Goal: Transaction & Acquisition: Obtain resource

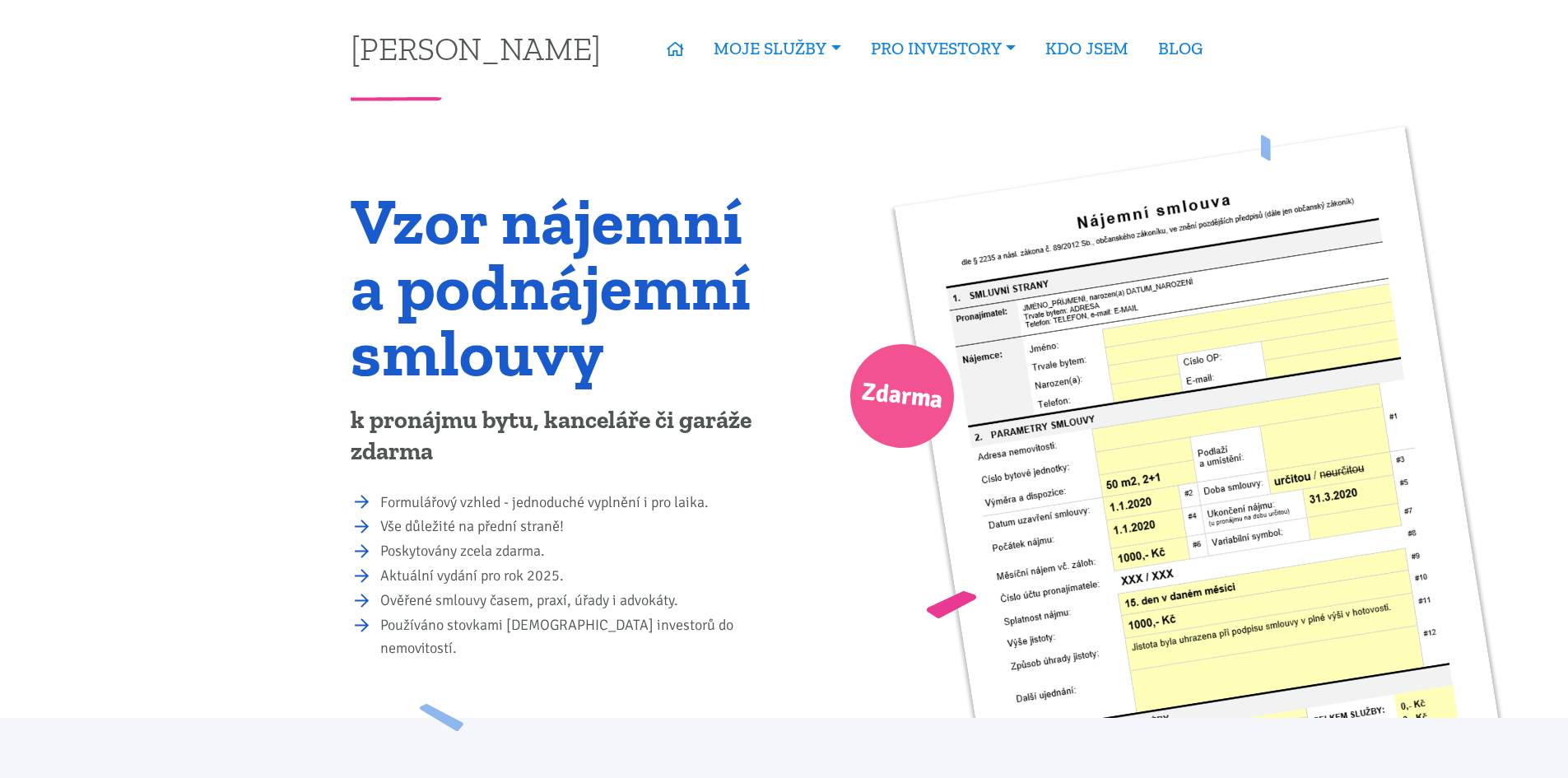
click at [380, 496] on li "Formulářový vzhled - jednoduché vyplnění i pro laika." at bounding box center [576, 503] width 392 height 23
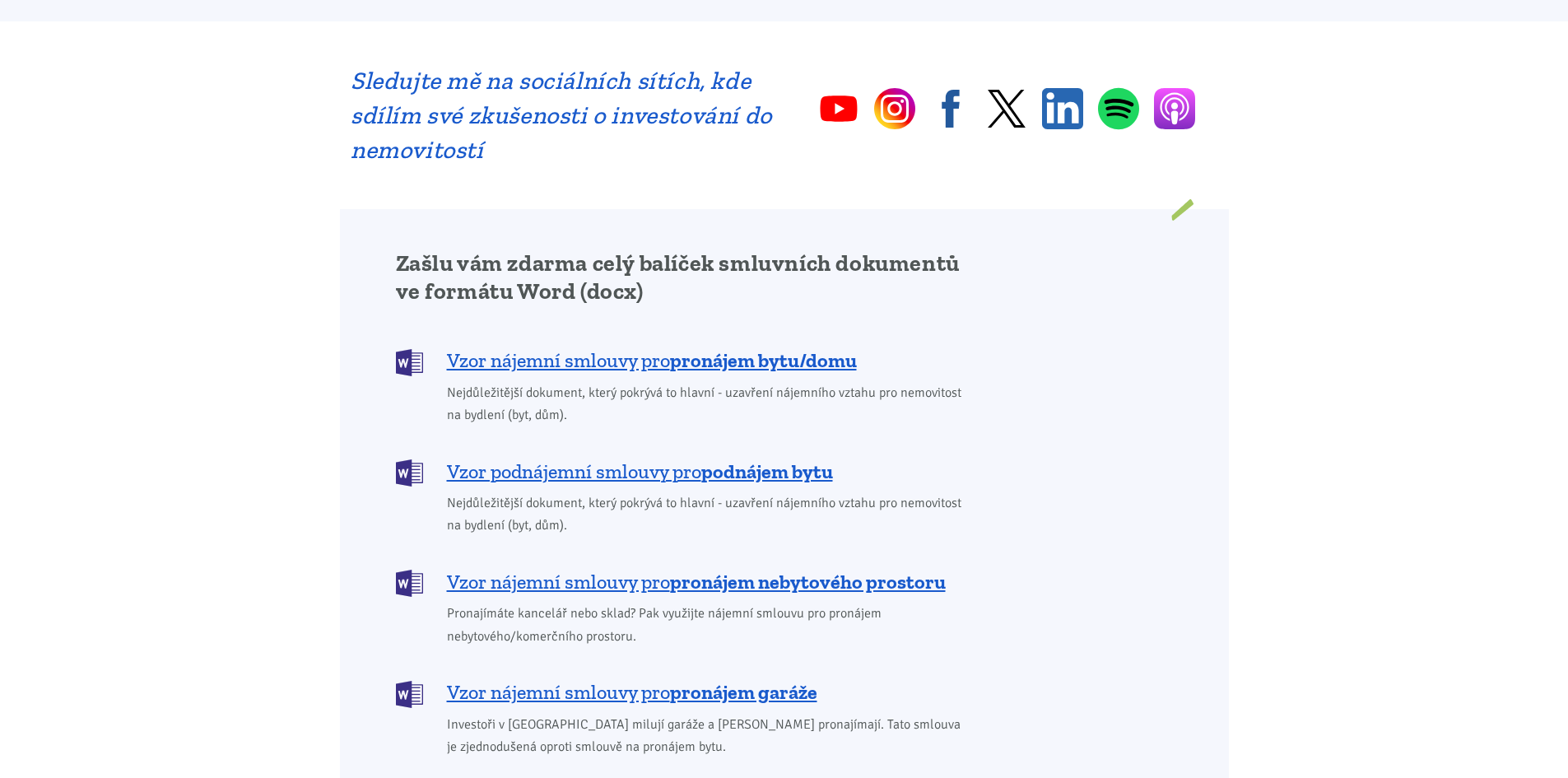
scroll to position [1235, 0]
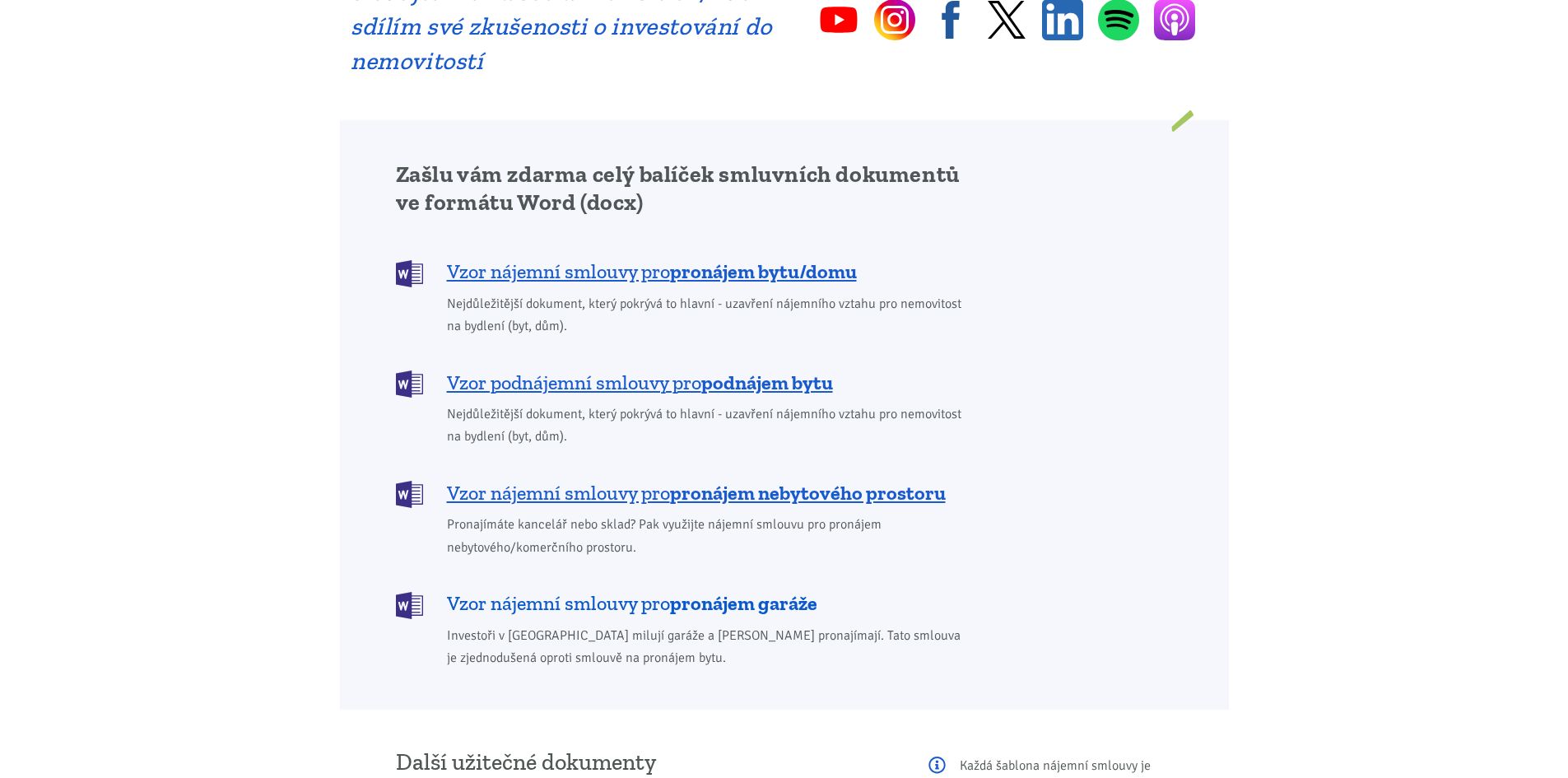
click at [631, 590] on span "Vzor nájemní smlouvy pro pronájem garáže" at bounding box center [632, 604] width 371 height 26
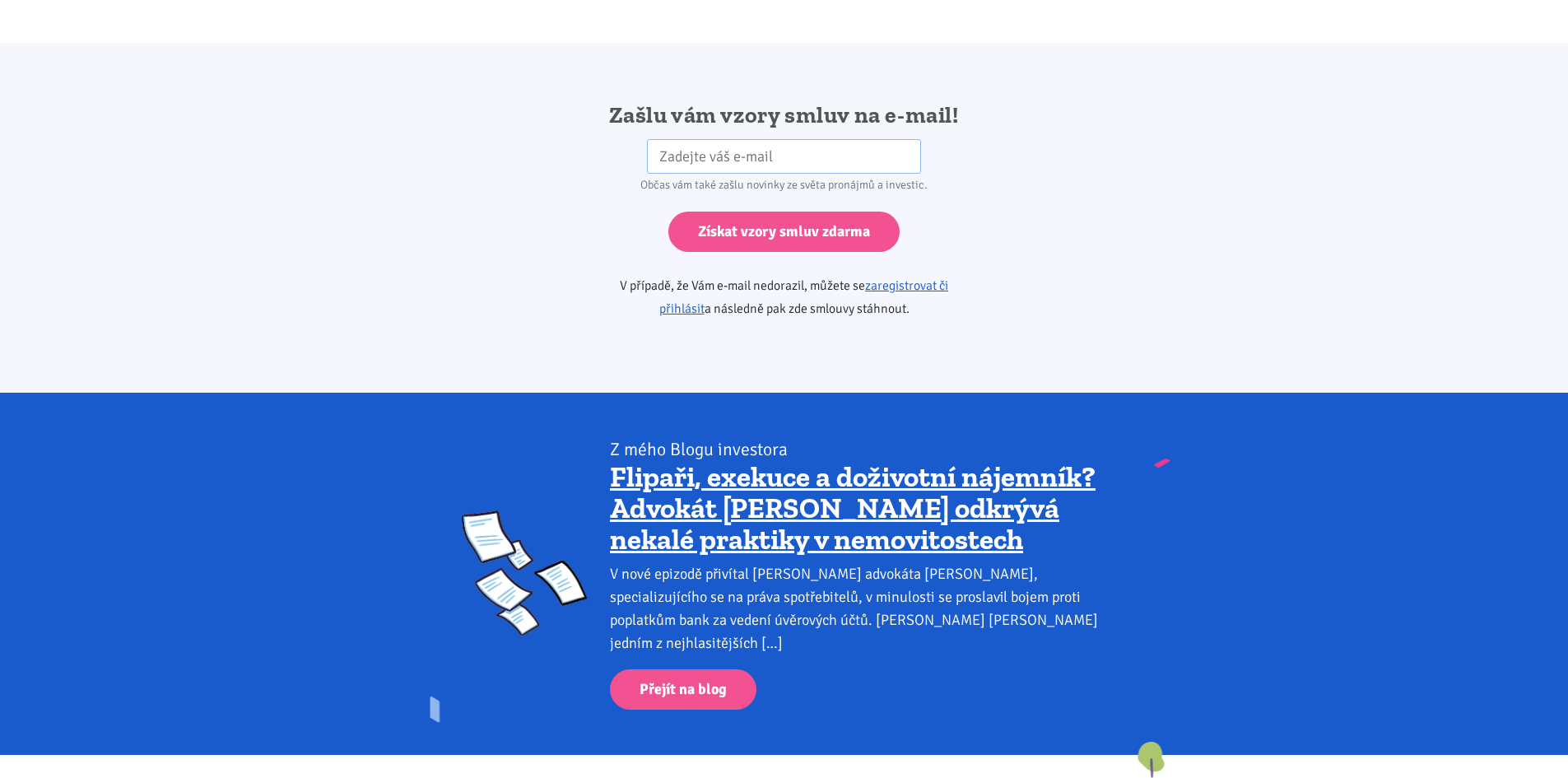
scroll to position [2750, 0]
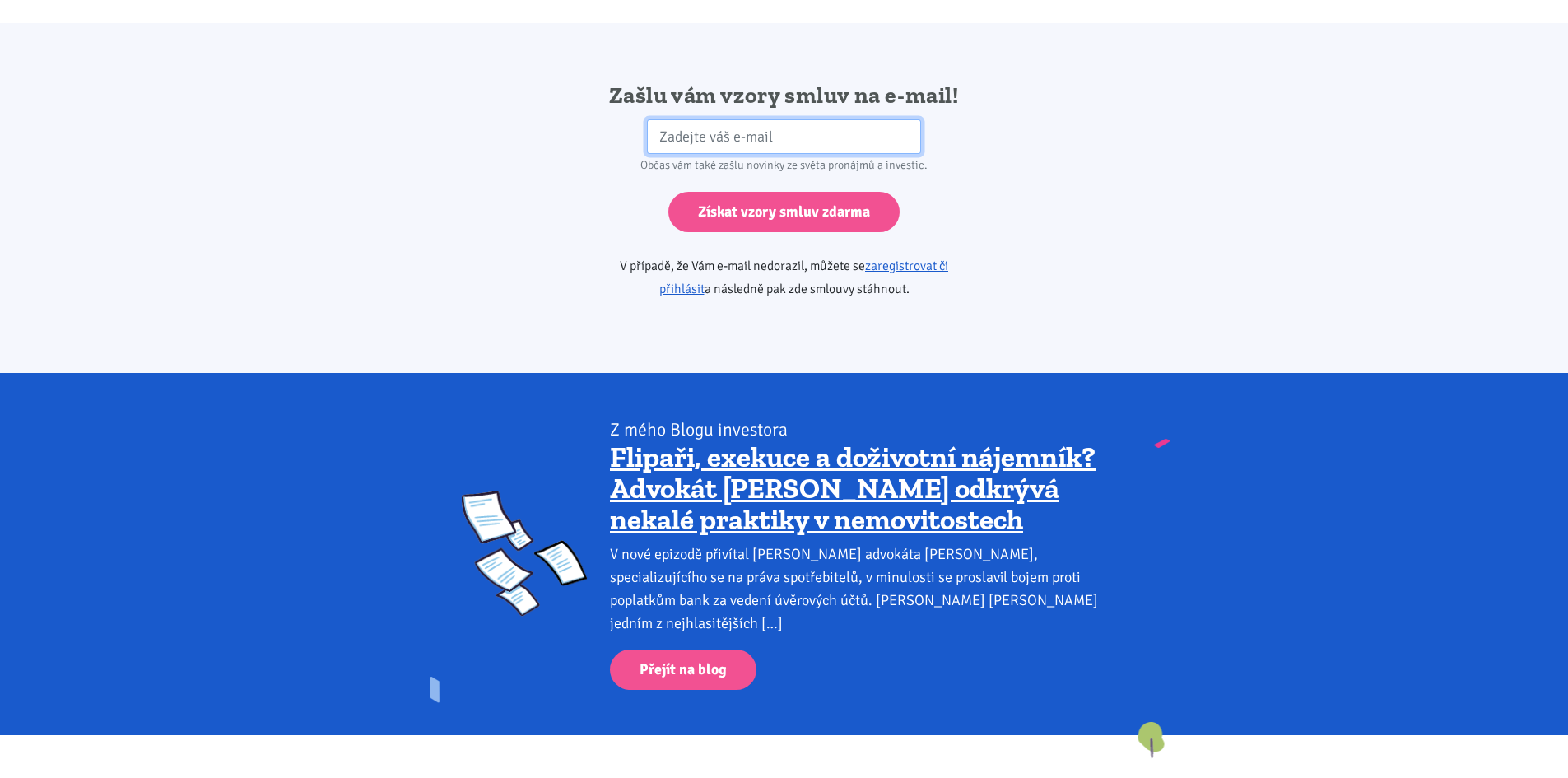
click at [673, 119] on input "email" at bounding box center [784, 137] width 274 height 36
type input "Klementovadaniela@seznam.cz"
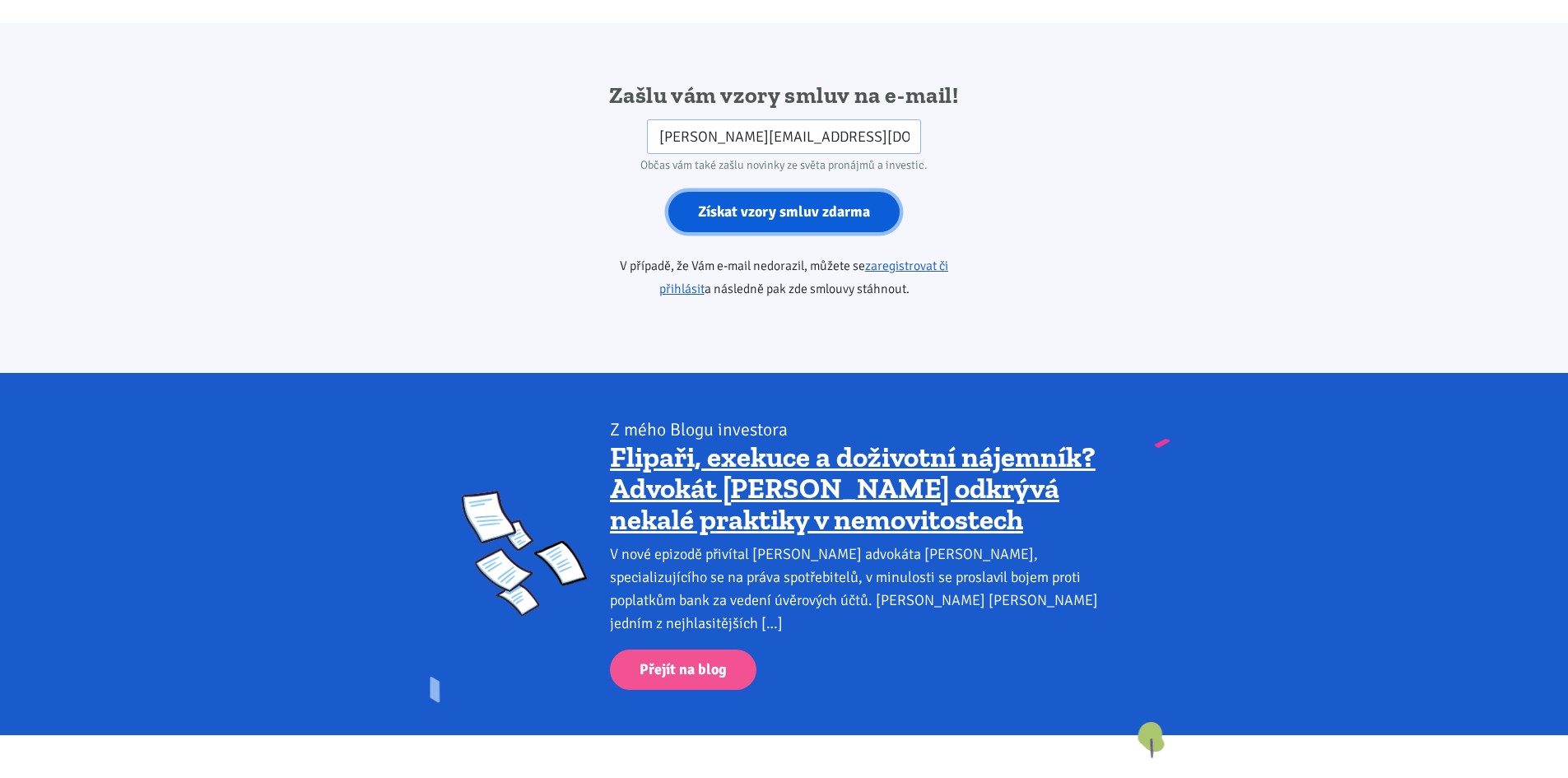
click at [752, 192] on input "Získat vzory smluv zdarma" at bounding box center [783, 212] width 231 height 40
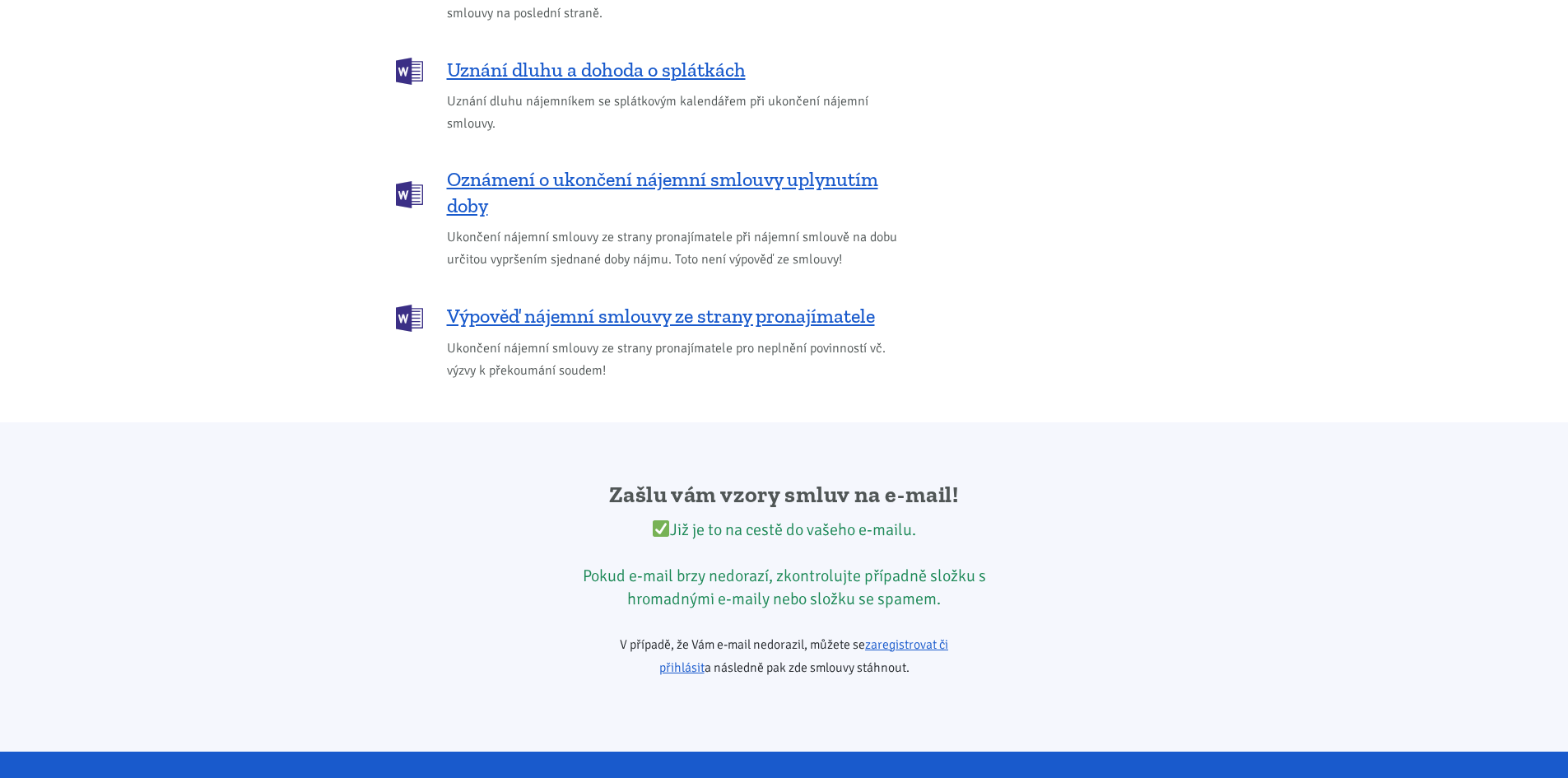
scroll to position [2092, 0]
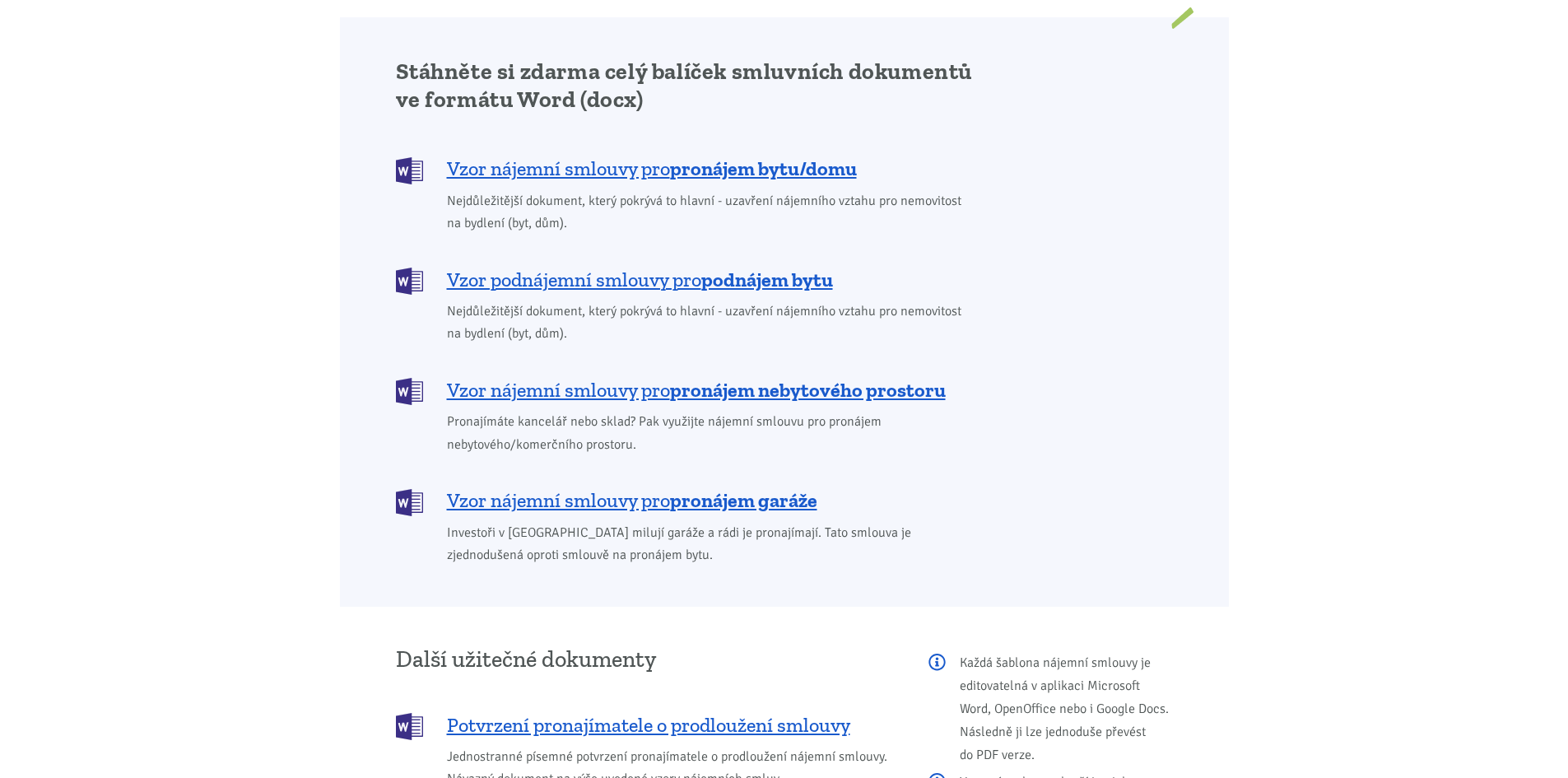
scroll to position [1400, 0]
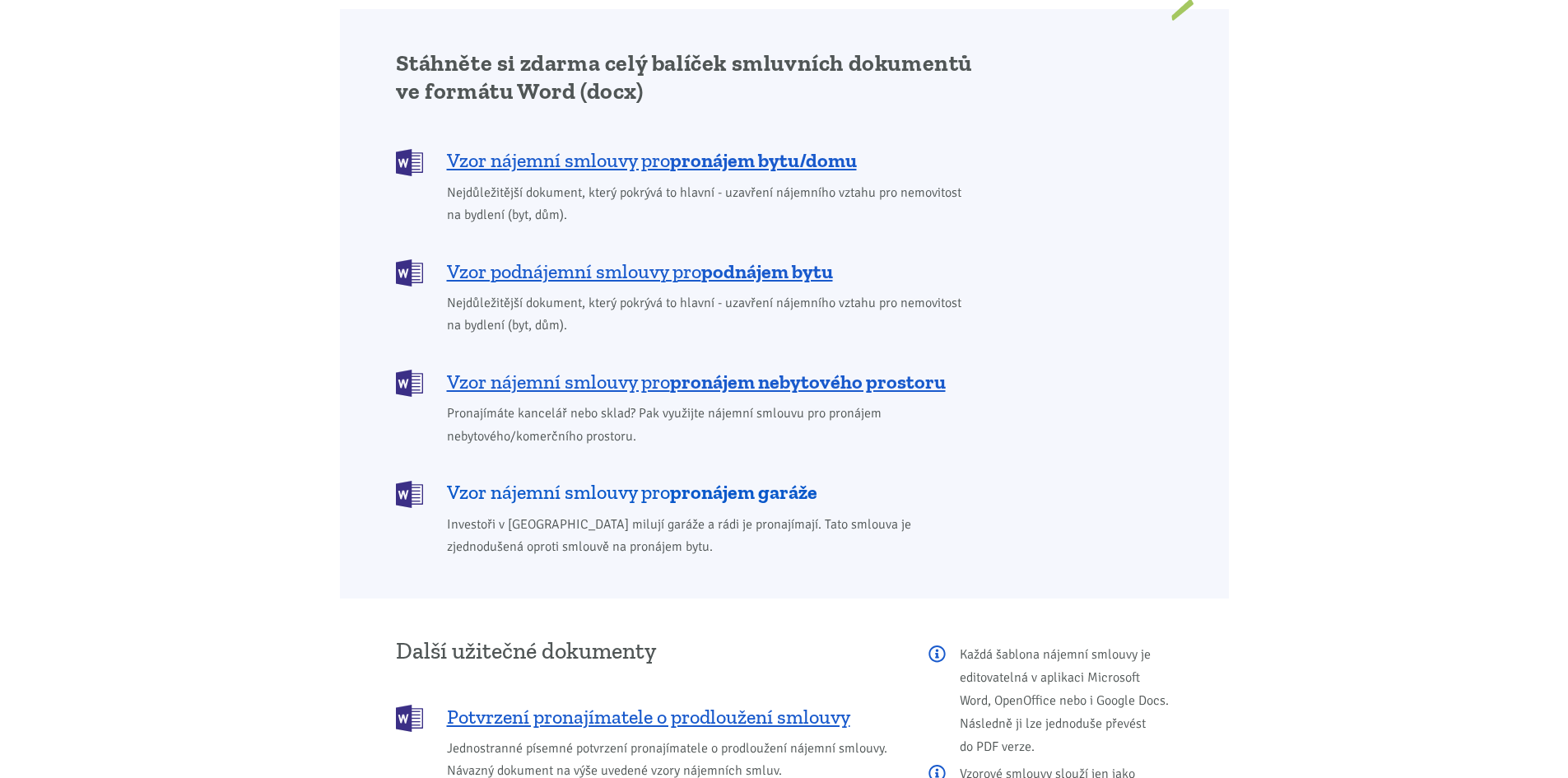
click at [703, 480] on b "pronájem garáže" at bounding box center [743, 491] width 147 height 24
